Goal: Navigation & Orientation: Find specific page/section

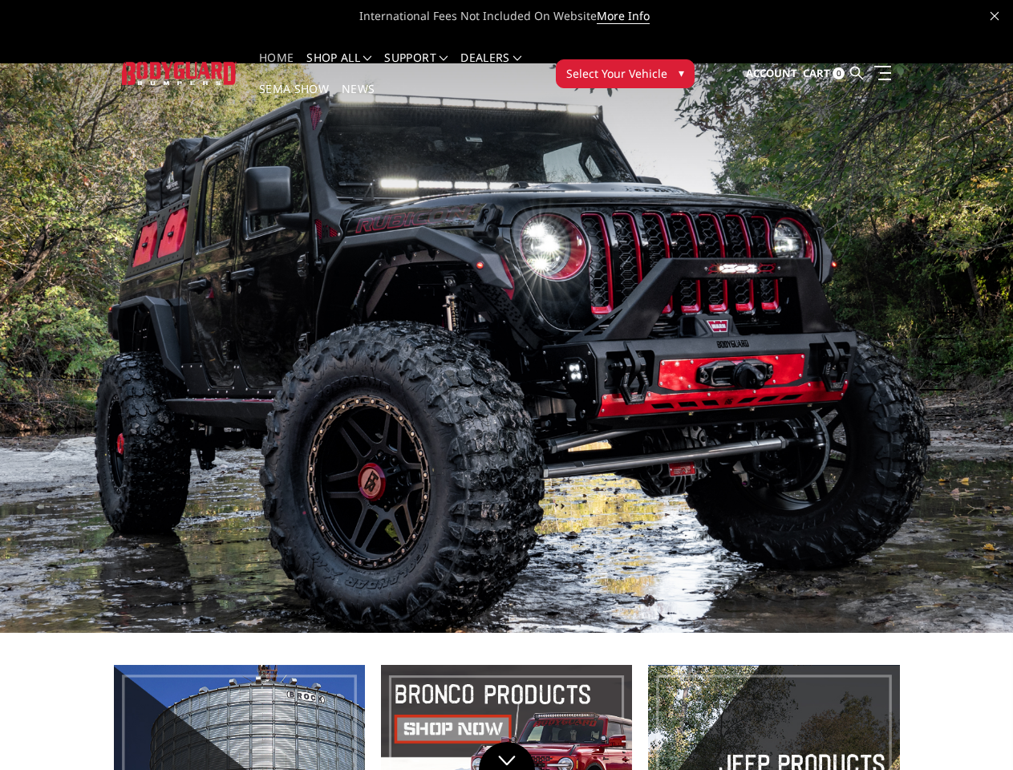
click at [431, 58] on li "Support FAQ Install Instructions Shipping Warranty Terms & Conditions Cancellat…" at bounding box center [416, 67] width 76 height 31
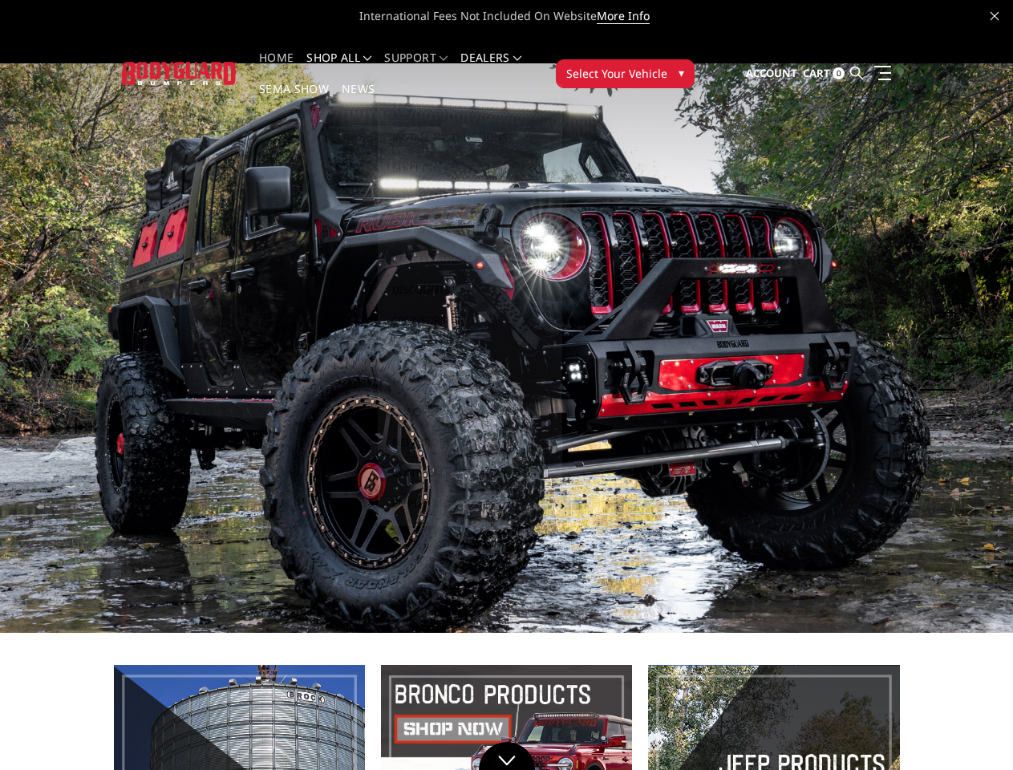
click at [431, 67] on li "Support FAQ Install Instructions Shipping Warranty Terms & Conditions Cancellat…" at bounding box center [416, 67] width 76 height 31
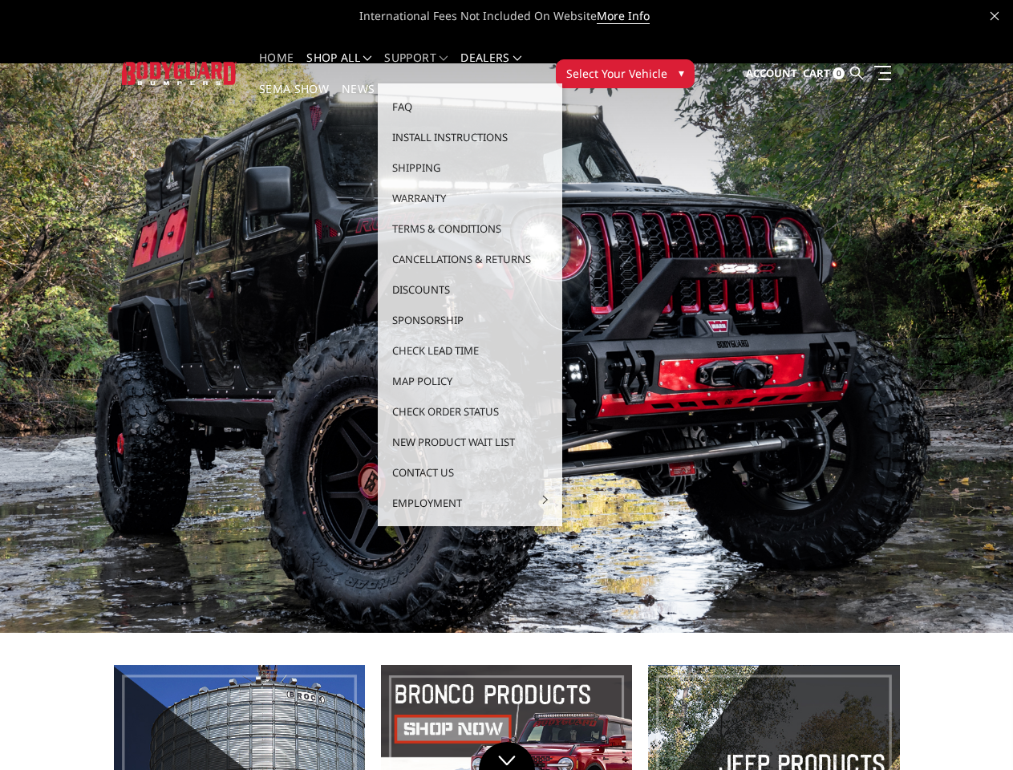
click at [667, 65] on span "Select Your Vehicle" at bounding box center [616, 73] width 101 height 17
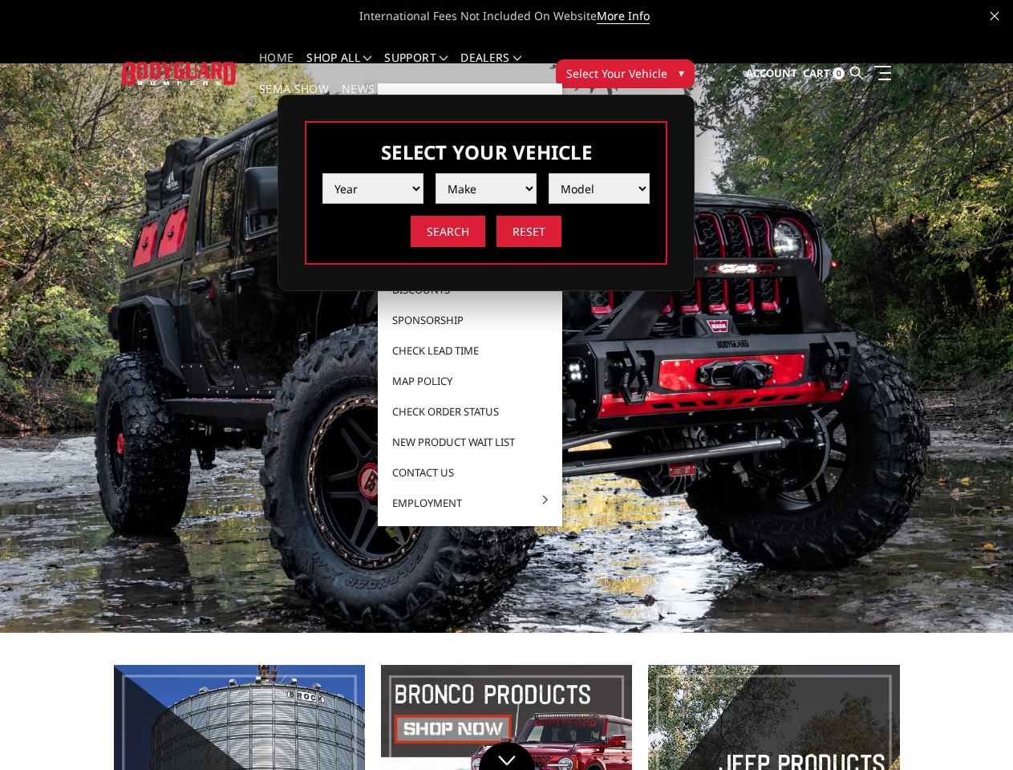
click at [667, 65] on span "Select Your Vehicle" at bounding box center [616, 73] width 101 height 17
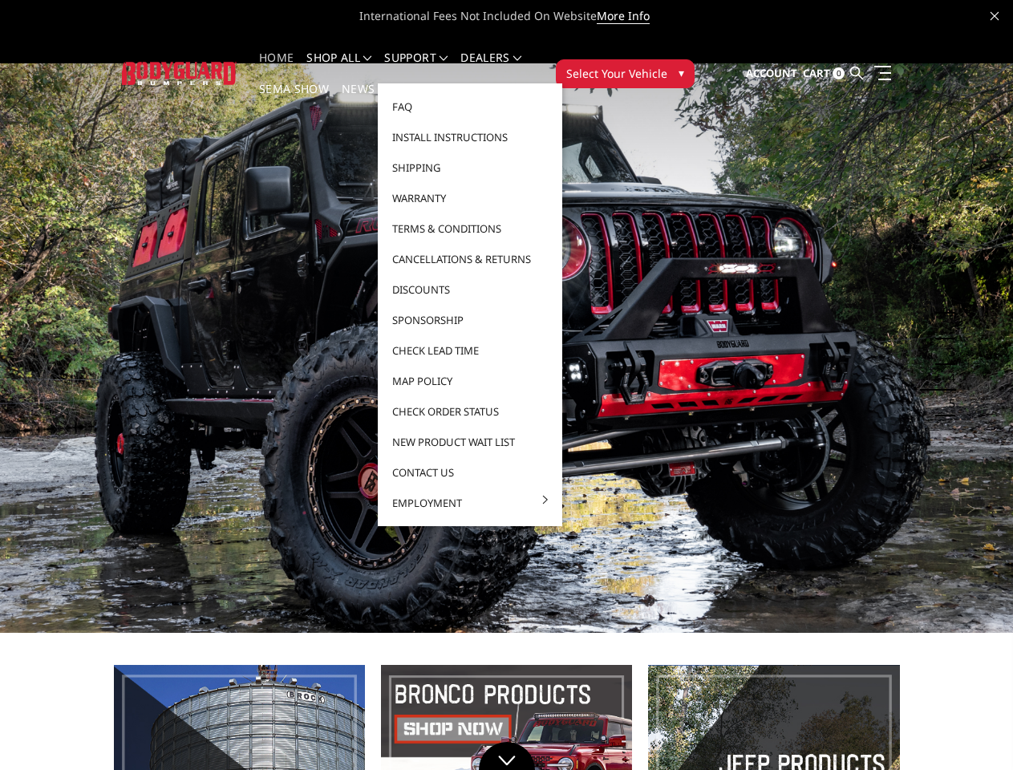
click at [942, 288] on button "1" at bounding box center [947, 301] width 16 height 26
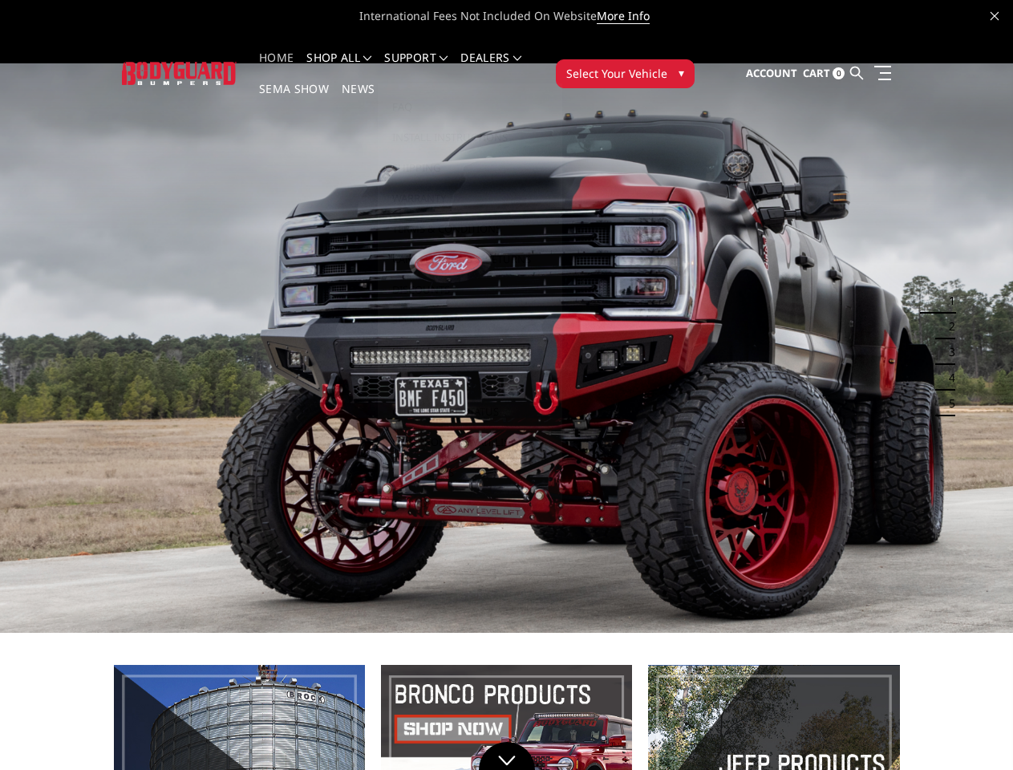
click at [947, 288] on button "1" at bounding box center [947, 301] width 16 height 26
click at [942, 314] on button "2" at bounding box center [947, 327] width 16 height 26
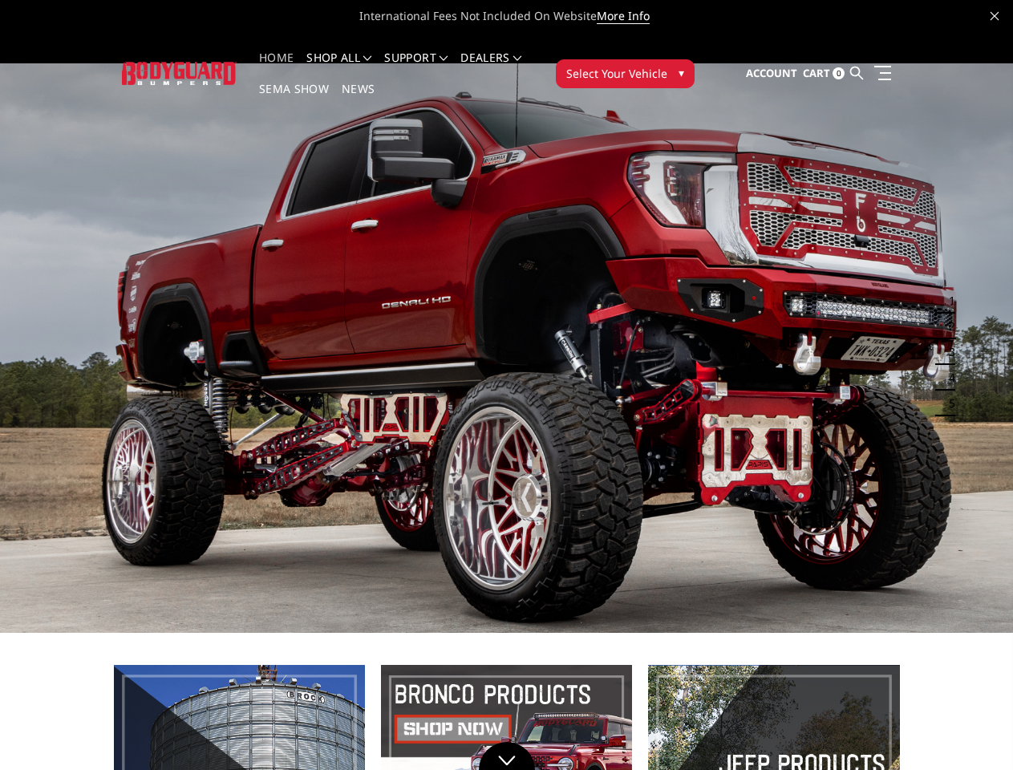
click at [947, 314] on button "2" at bounding box center [947, 327] width 16 height 26
click at [942, 339] on button "3" at bounding box center [947, 352] width 16 height 26
click at [947, 339] on button "3" at bounding box center [947, 352] width 16 height 26
